Goal: Transaction & Acquisition: Purchase product/service

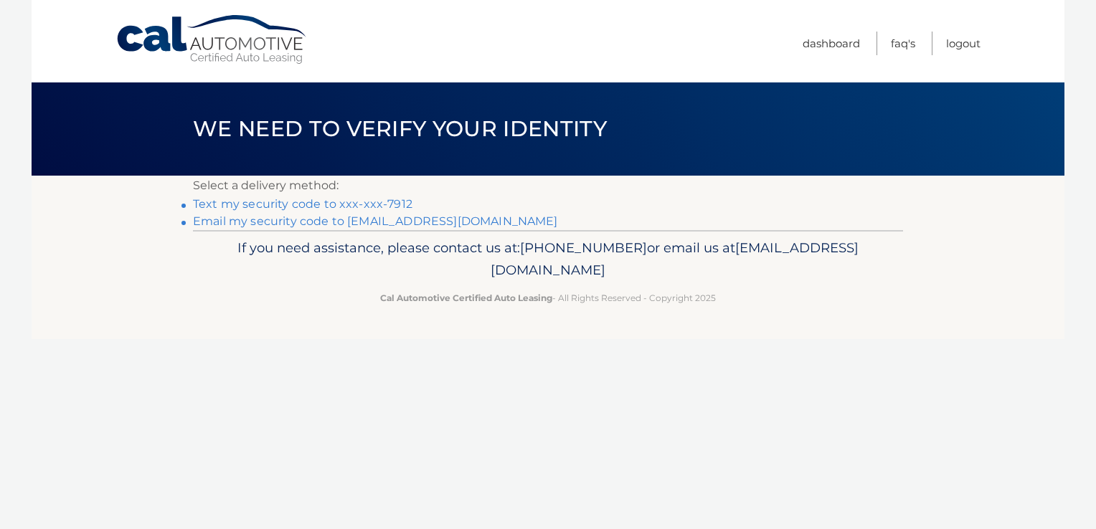
click at [243, 200] on link "Text my security code to xxx-xxx-7912" at bounding box center [303, 204] width 220 height 14
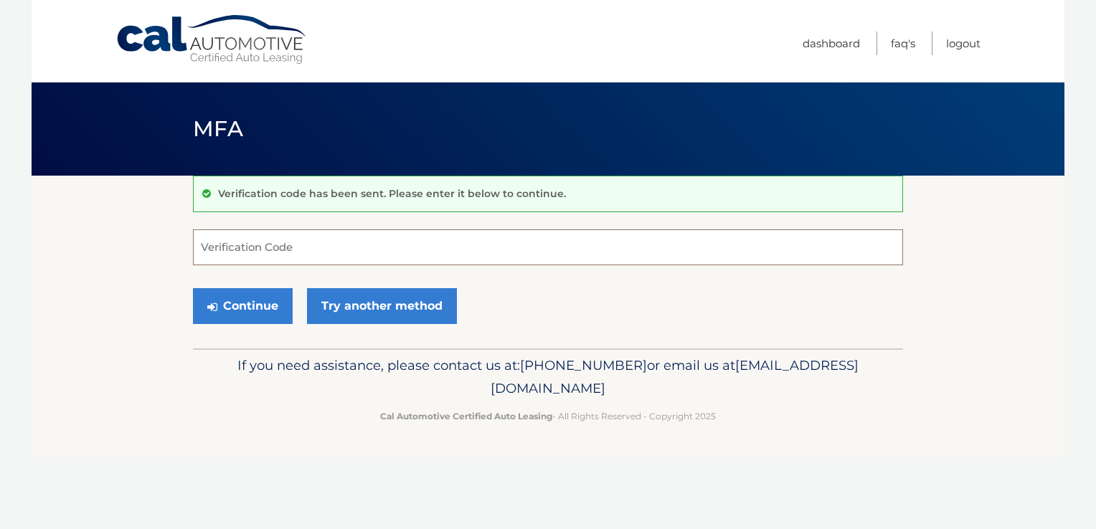
click at [270, 248] on input "Verification Code" at bounding box center [548, 248] width 710 height 36
type input "475820"
click at [231, 303] on button "Continue" at bounding box center [243, 306] width 100 height 36
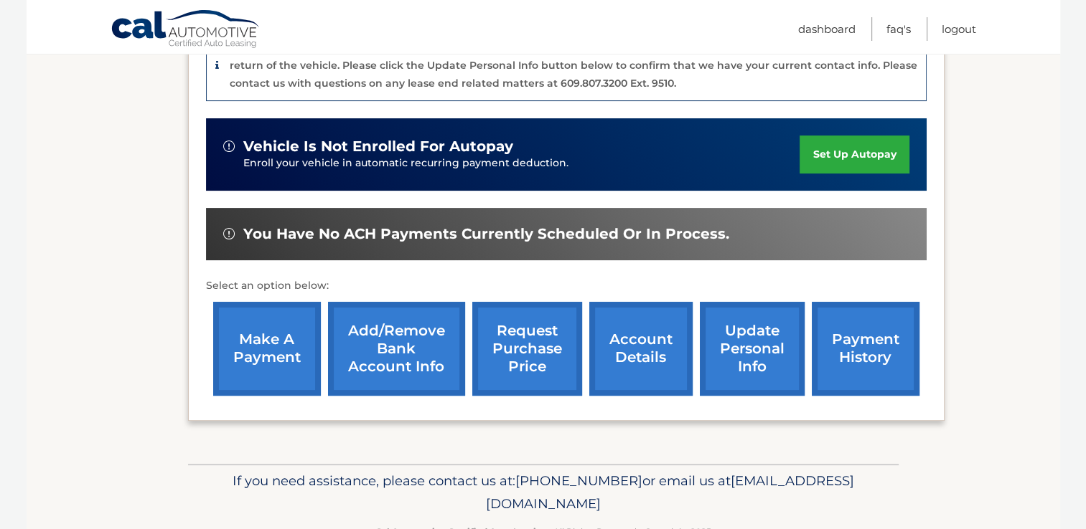
scroll to position [426, 0]
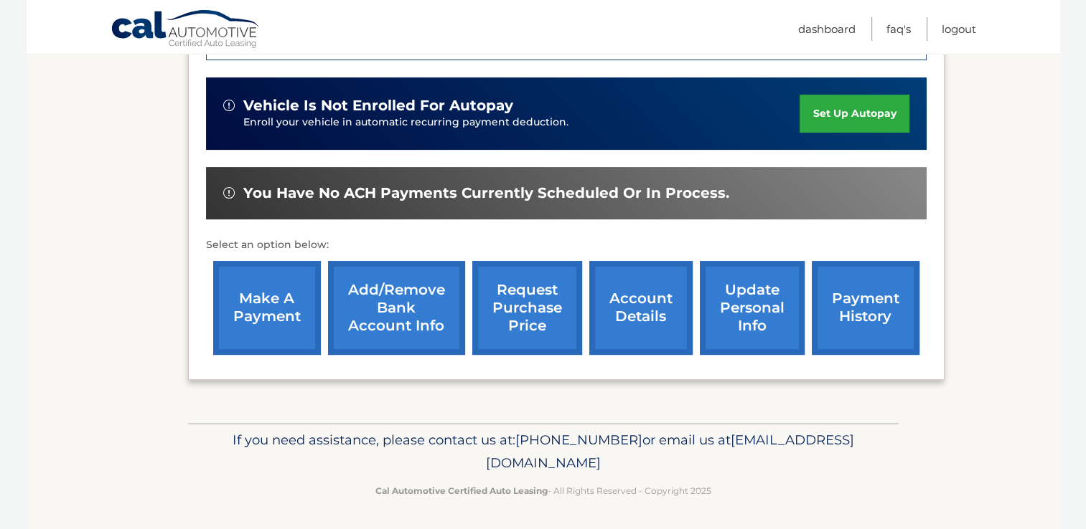
click at [243, 315] on link "make a payment" at bounding box center [267, 308] width 108 height 94
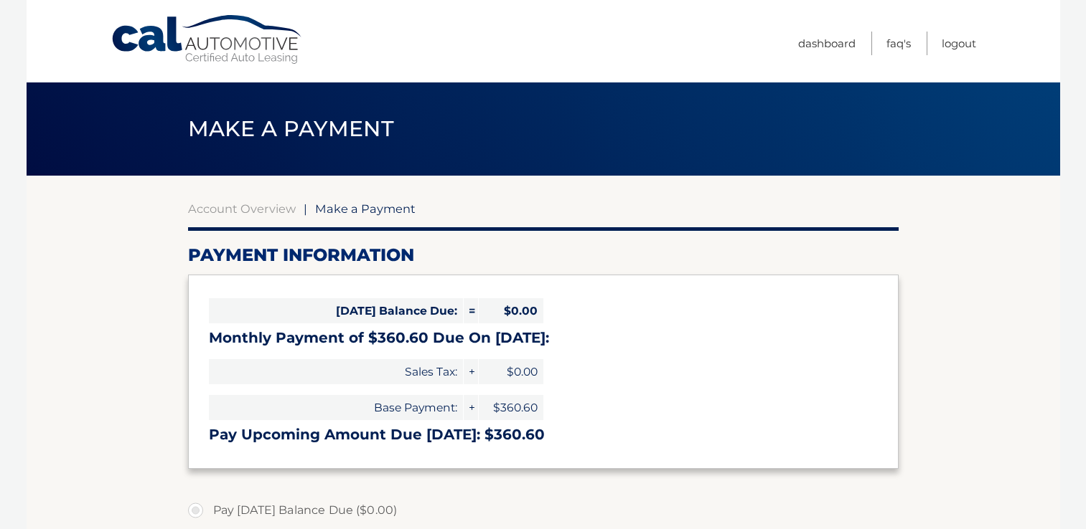
select select "NzdlZWI4YTAtY2Q1Yi00NTM4LWJmODUtMzU3MmM3NDI2ZjJi"
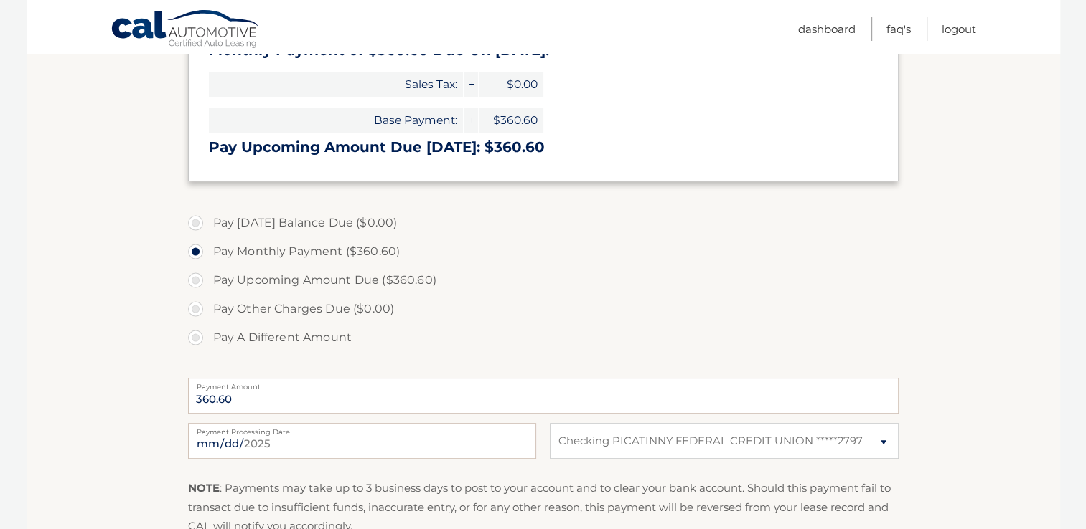
scroll to position [298, 0]
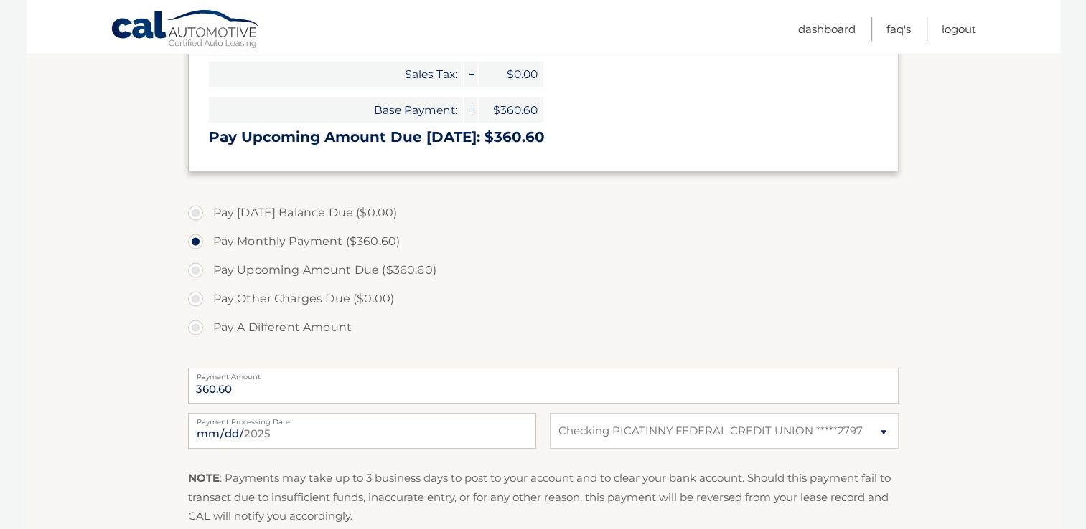
click at [195, 271] on label "Pay Upcoming Amount Due ($360.60)" at bounding box center [543, 270] width 710 height 29
click at [195, 271] on input "Pay Upcoming Amount Due ($360.60)" at bounding box center [201, 267] width 14 height 23
radio input "true"
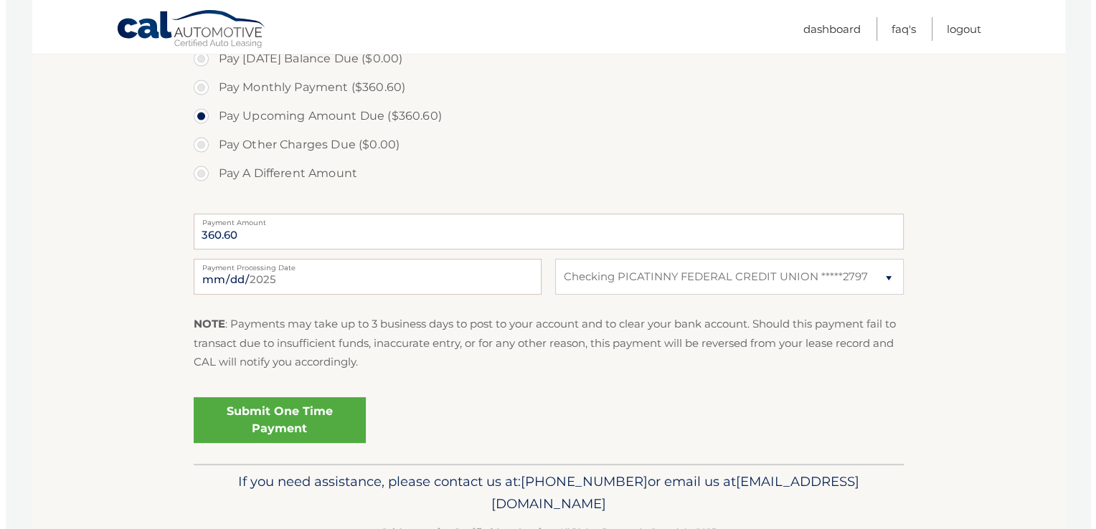
scroll to position [489, 0]
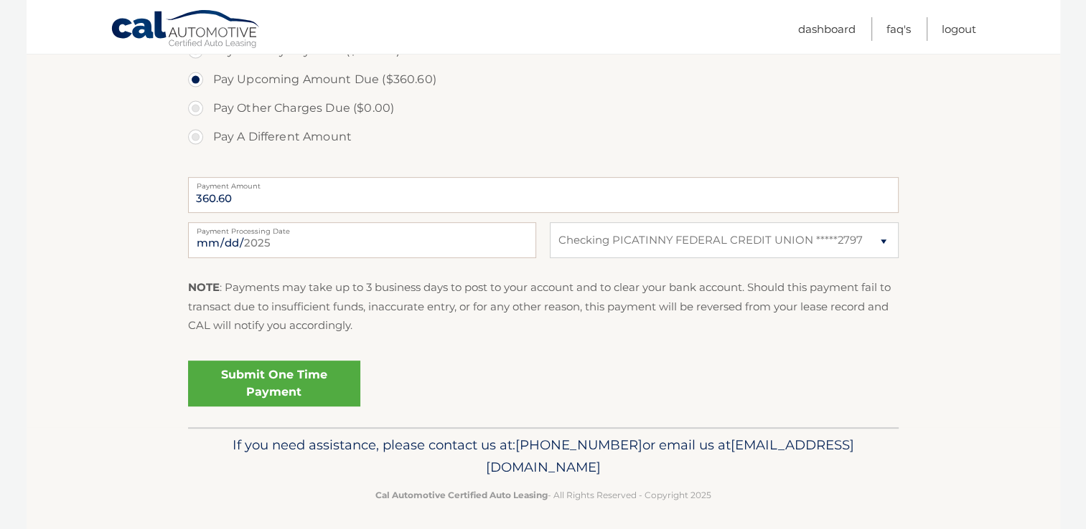
click at [303, 379] on link "Submit One Time Payment" at bounding box center [274, 384] width 172 height 46
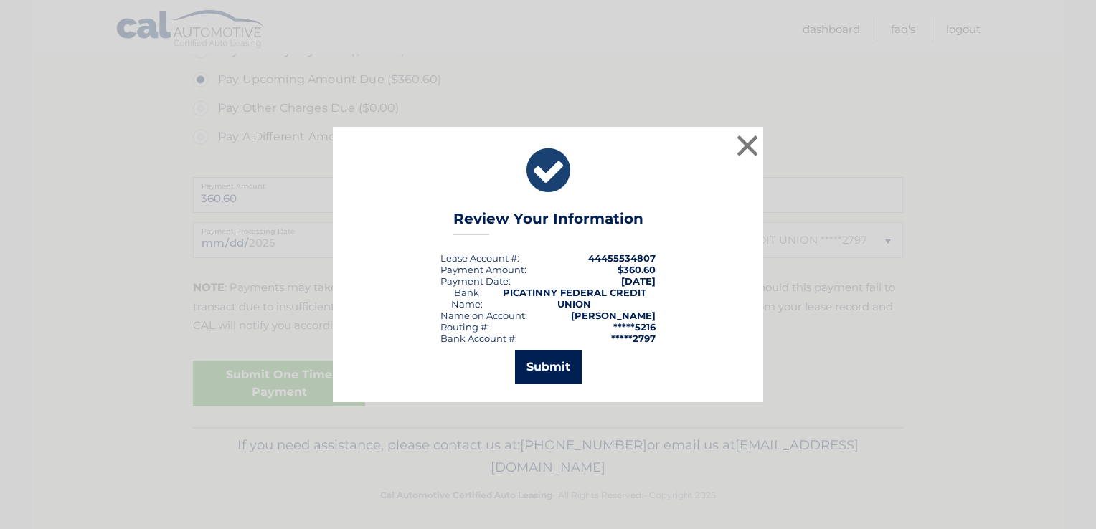
click at [535, 372] on button "Submit" at bounding box center [548, 367] width 67 height 34
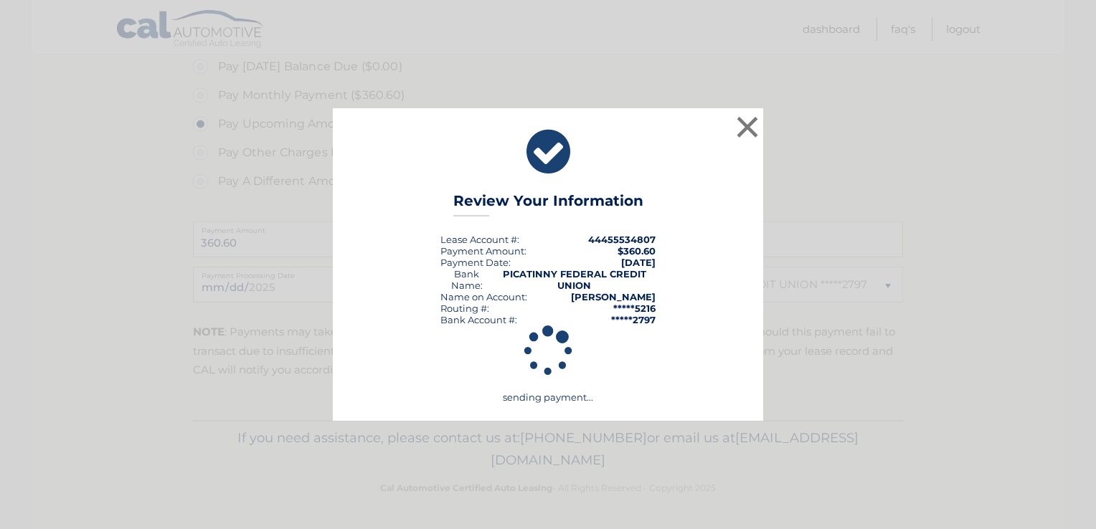
scroll to position [443, 0]
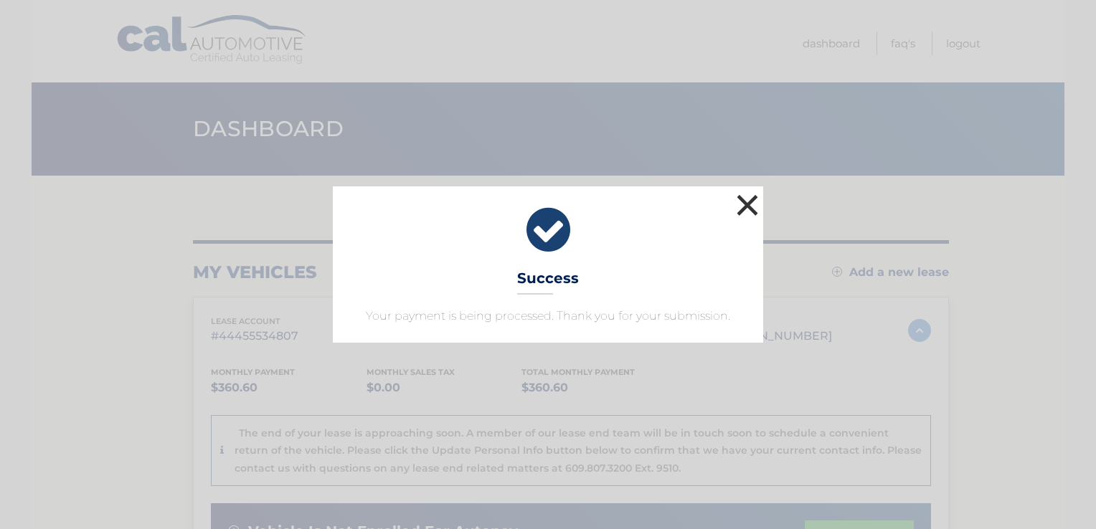
click at [748, 203] on button "×" at bounding box center [747, 205] width 29 height 29
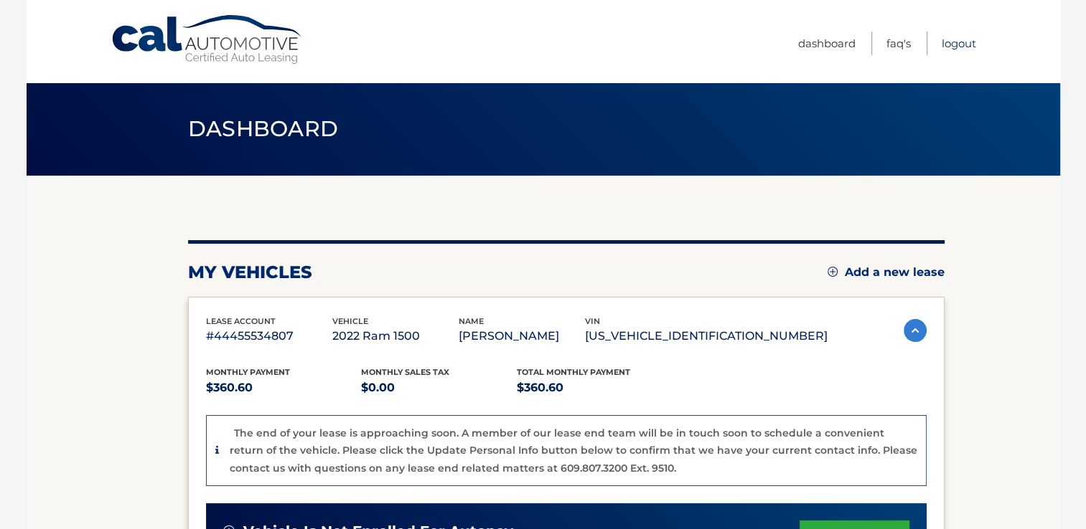
click at [946, 43] on link "Logout" at bounding box center [958, 44] width 34 height 24
click at [959, 39] on link "Logout" at bounding box center [958, 44] width 34 height 24
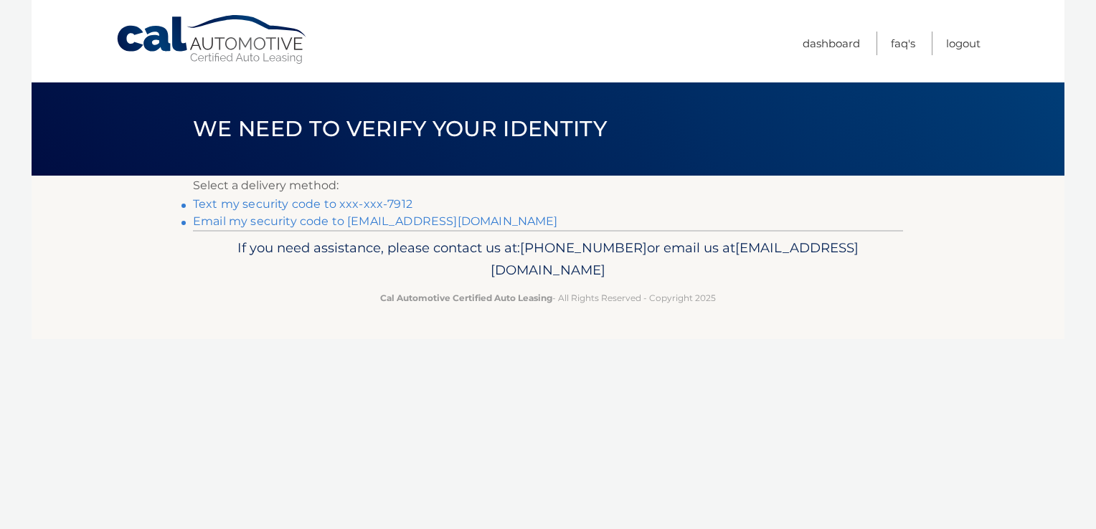
click at [352, 201] on link "Text my security code to xxx-xxx-7912" at bounding box center [303, 204] width 220 height 14
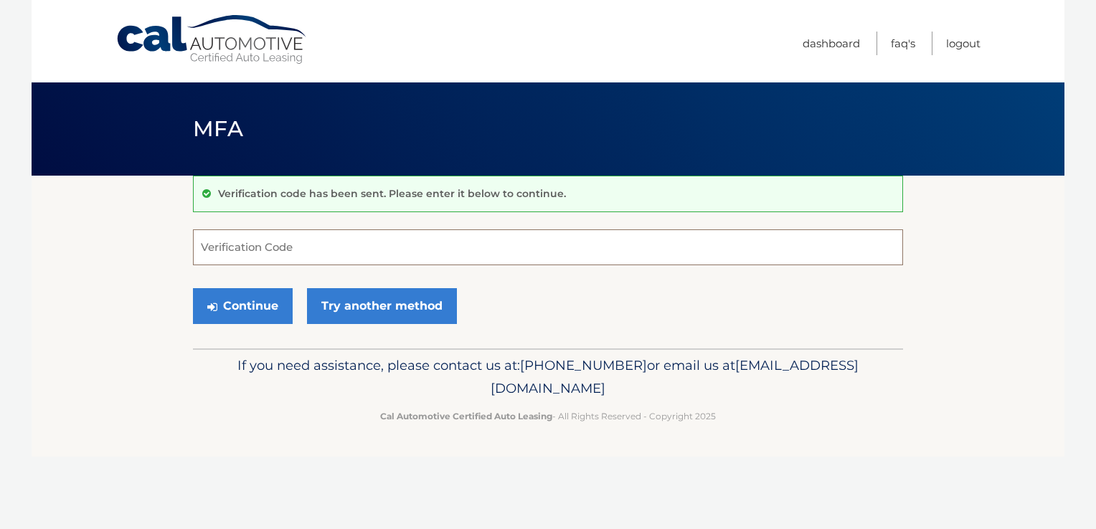
click at [316, 258] on input "Verification Code" at bounding box center [548, 248] width 710 height 36
type input "727969"
click at [245, 313] on button "Continue" at bounding box center [243, 306] width 100 height 36
